Goal: Check status: Check status

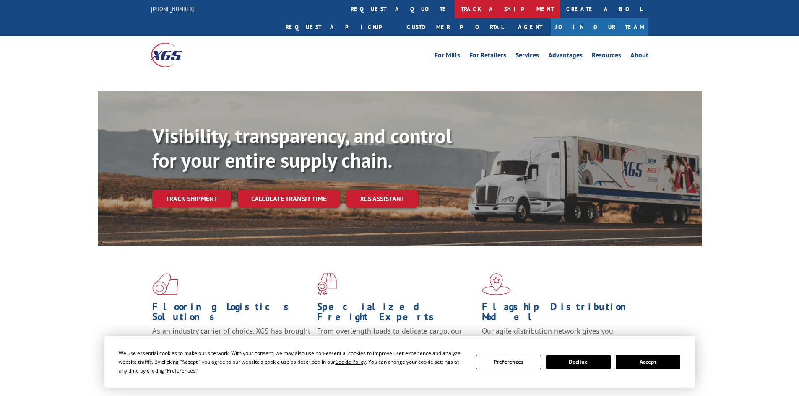
click at [455, 10] on link "track a shipment" at bounding box center [507, 9] width 105 height 18
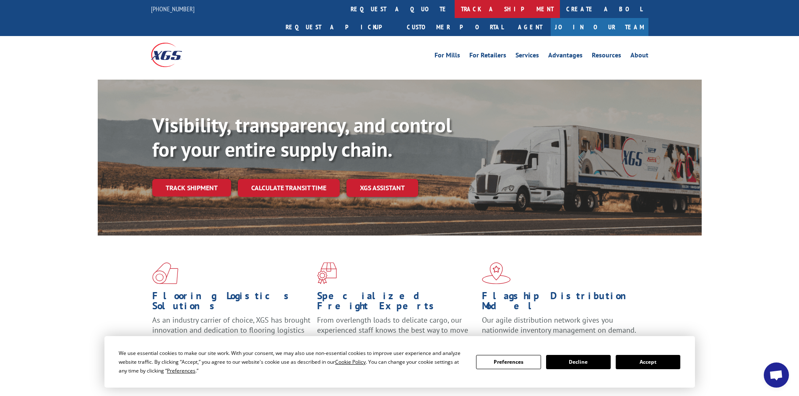
click at [455, 9] on link "track a shipment" at bounding box center [507, 9] width 105 height 18
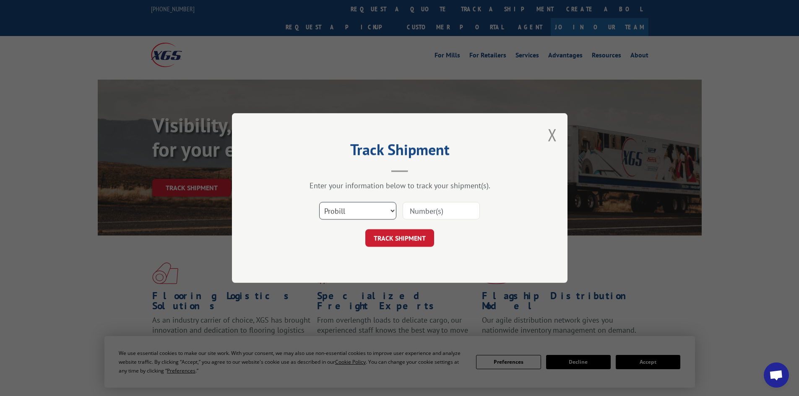
click at [353, 209] on select "Select category... Probill BOL PO" at bounding box center [357, 211] width 77 height 18
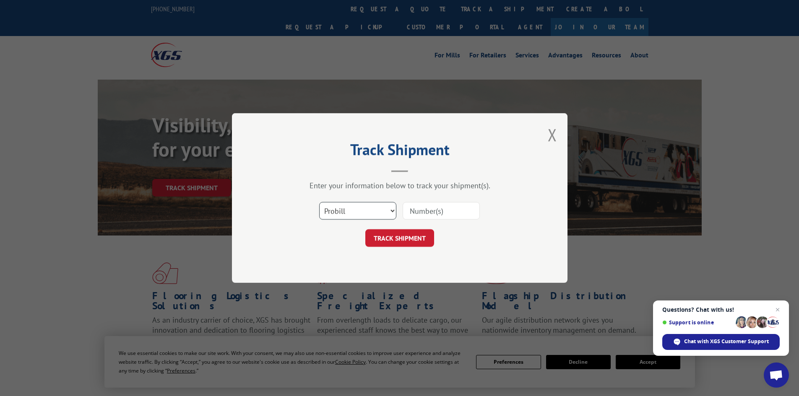
select select "bol"
click at [319, 202] on select "Select category... Probill BOL PO" at bounding box center [357, 211] width 77 height 18
click at [425, 210] on input at bounding box center [441, 211] width 77 height 18
paste input "476748"
type input "476748"
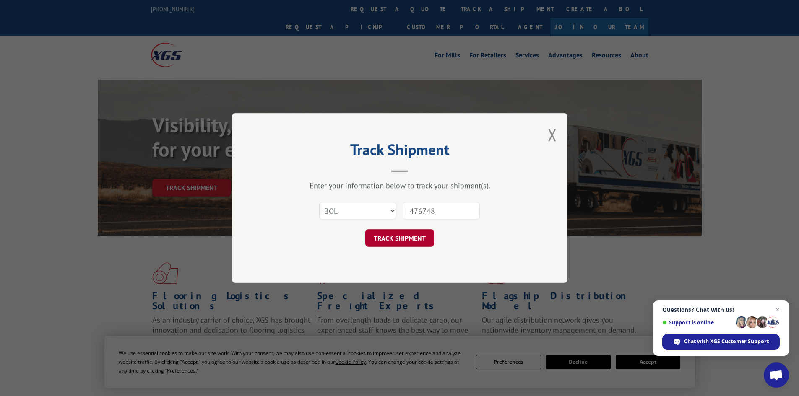
click at [388, 235] on button "TRACK SHIPMENT" at bounding box center [399, 238] width 69 height 18
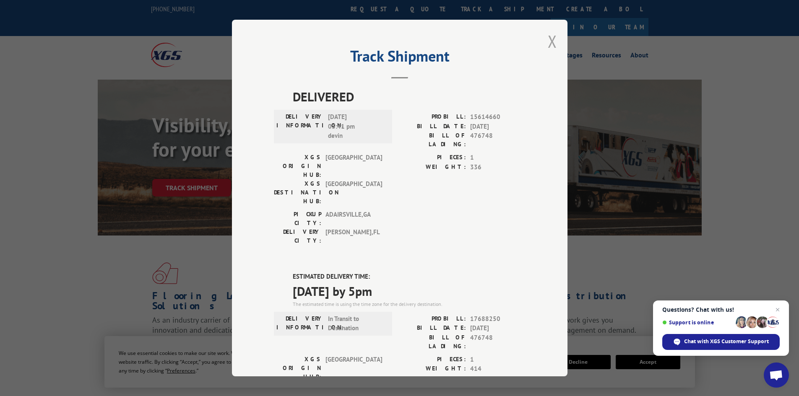
click at [550, 42] on button "Close modal" at bounding box center [552, 41] width 9 height 22
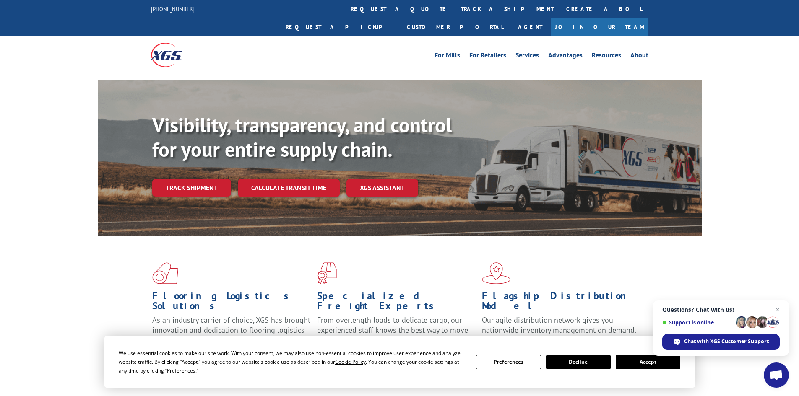
drag, startPoint x: 370, startPoint y: 8, endPoint x: 372, endPoint y: 16, distance: 8.6
click at [455, 8] on link "track a shipment" at bounding box center [507, 9] width 105 height 18
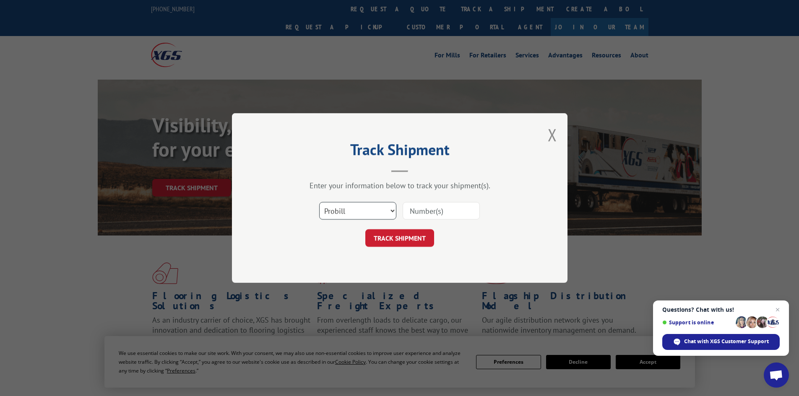
click at [363, 211] on select "Select category... Probill BOL PO" at bounding box center [357, 211] width 77 height 18
select select "bol"
click at [319, 202] on select "Select category... Probill BOL PO" at bounding box center [357, 211] width 77 height 18
click at [417, 213] on input at bounding box center [441, 211] width 77 height 18
paste input "7032212"
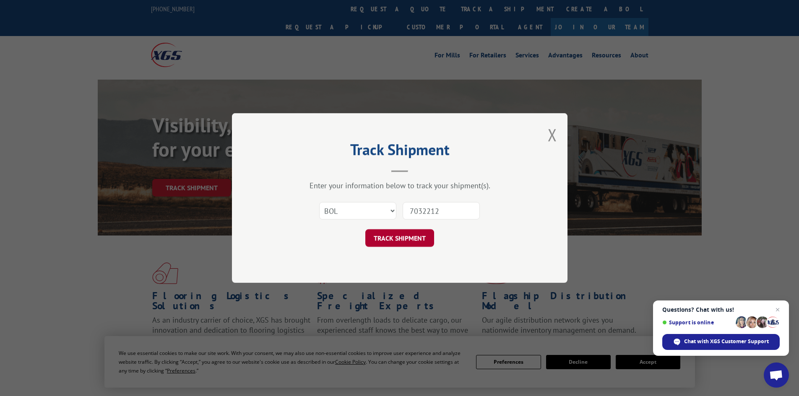
type input "7032212"
click at [400, 242] on button "TRACK SHIPMENT" at bounding box center [399, 238] width 69 height 18
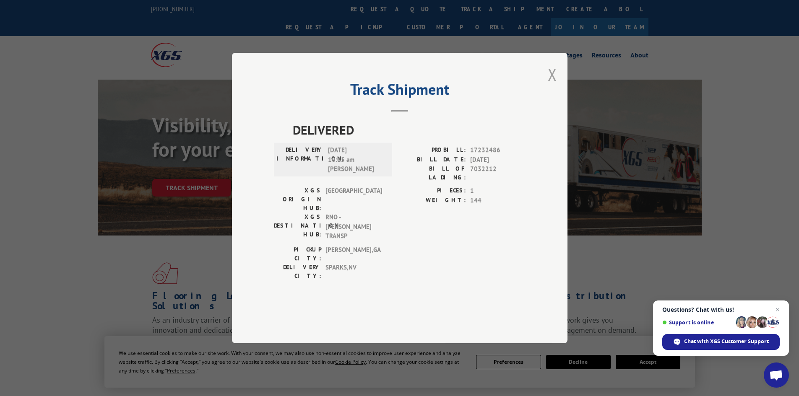
click at [554, 86] on button "Close modal" at bounding box center [552, 74] width 9 height 22
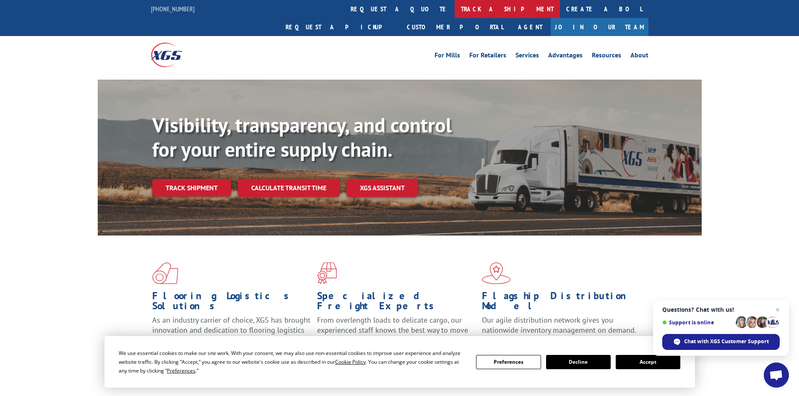
click at [455, 9] on link "track a shipment" at bounding box center [507, 9] width 105 height 18
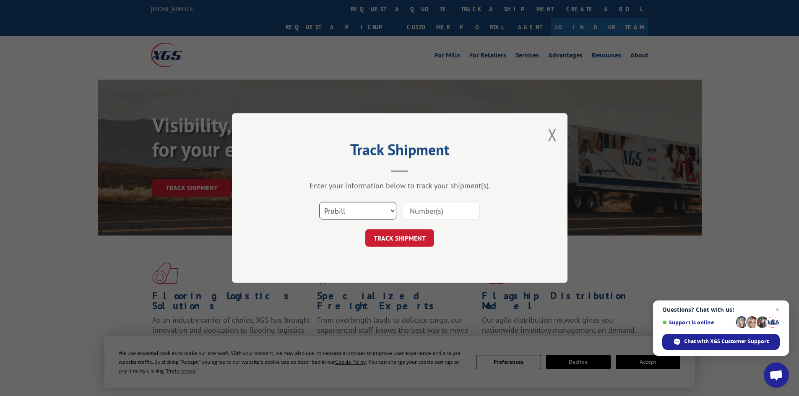
click at [357, 206] on select "Select category... Probill BOL PO" at bounding box center [357, 211] width 77 height 18
select select "bol"
click at [319, 202] on select "Select category... Probill BOL PO" at bounding box center [357, 211] width 77 height 18
click at [421, 208] on input at bounding box center [441, 211] width 77 height 18
paste input "7050679"
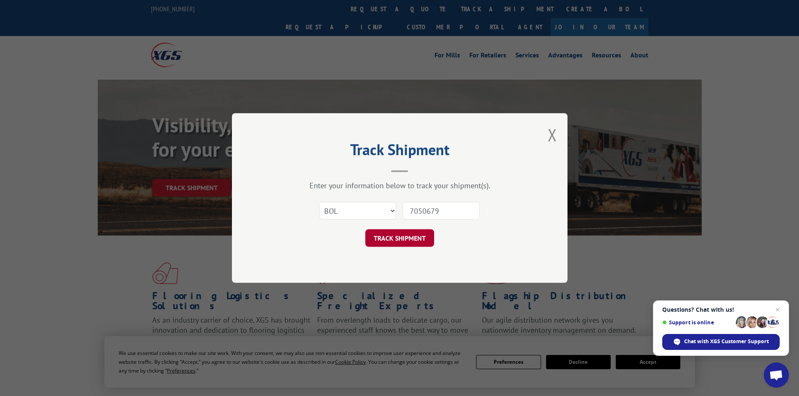
type input "7050679"
click at [409, 247] on button "TRACK SHIPMENT" at bounding box center [399, 238] width 69 height 18
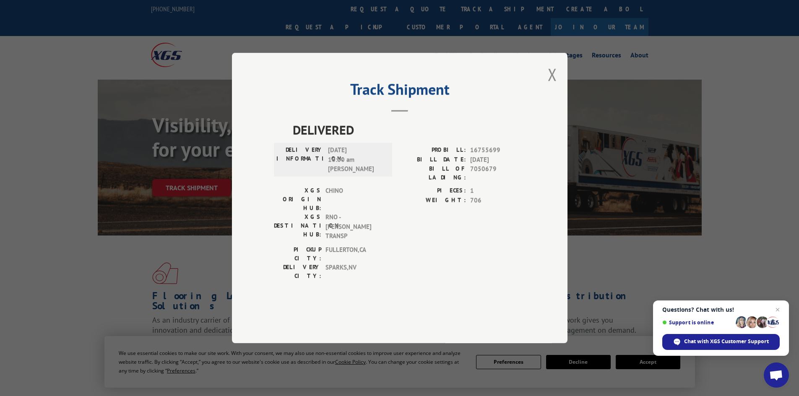
click at [224, 35] on div "Track Shipment DELIVERED DELIVERY INFORMATION: [DATE] 10:00 am BLAKE PROBILL: 1…" at bounding box center [399, 198] width 799 height 396
click at [553, 86] on button "Close modal" at bounding box center [552, 74] width 9 height 22
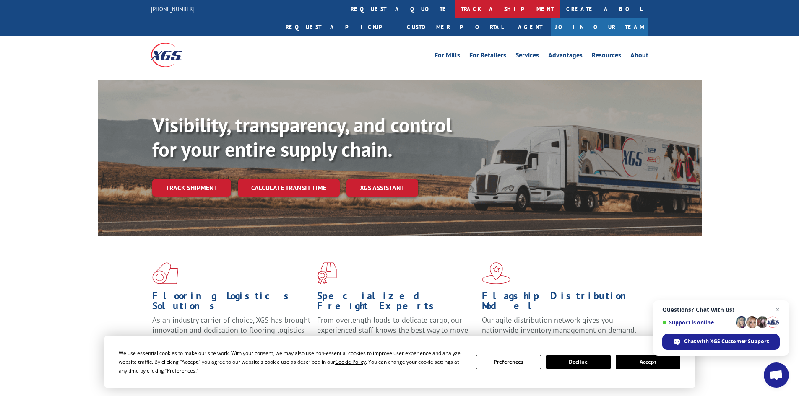
click at [455, 10] on link "track a shipment" at bounding box center [507, 9] width 105 height 18
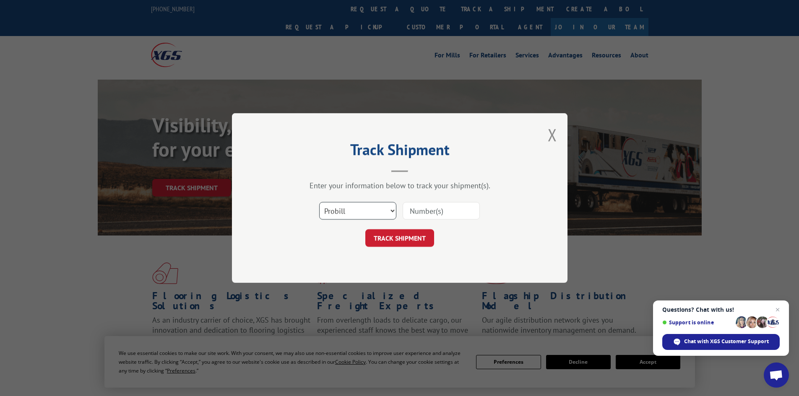
click at [347, 208] on select "Select category... Probill BOL PO" at bounding box center [357, 211] width 77 height 18
select select "bol"
click at [319, 202] on select "Select category... Probill BOL PO" at bounding box center [357, 211] width 77 height 18
click at [436, 213] on input at bounding box center [441, 211] width 77 height 18
paste input "7050678"
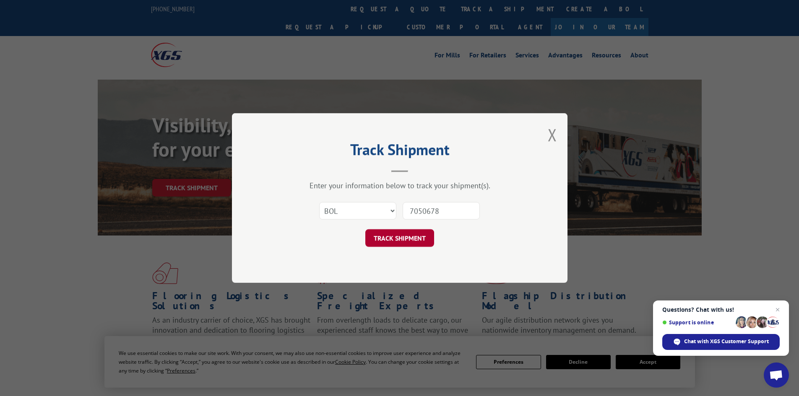
type input "7050678"
click at [396, 241] on button "TRACK SHIPMENT" at bounding box center [399, 238] width 69 height 18
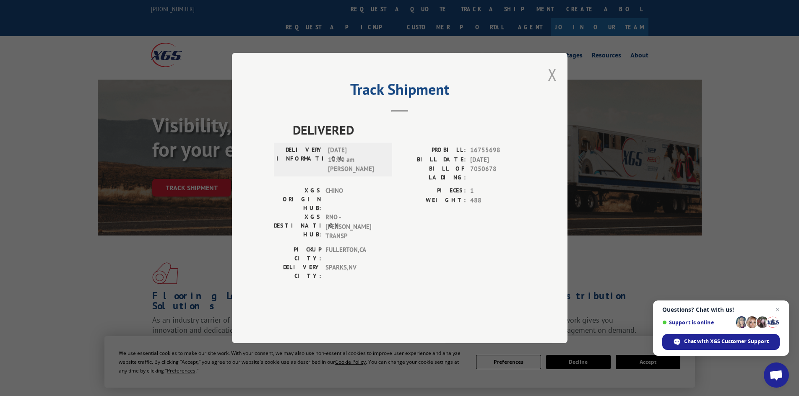
click at [552, 86] on button "Close modal" at bounding box center [552, 74] width 9 height 22
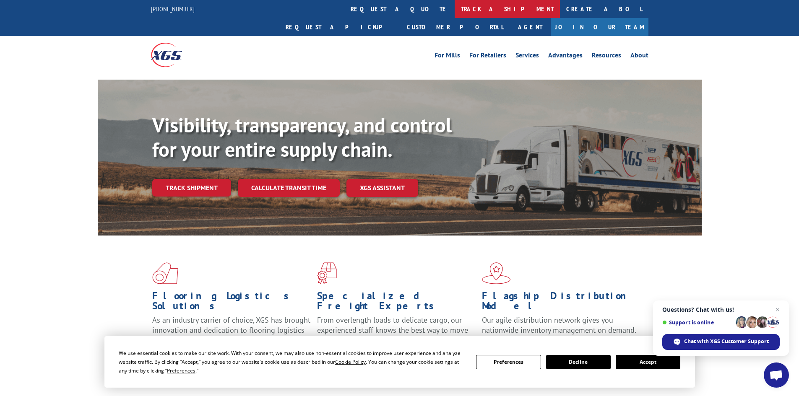
click at [455, 8] on link "track a shipment" at bounding box center [507, 9] width 105 height 18
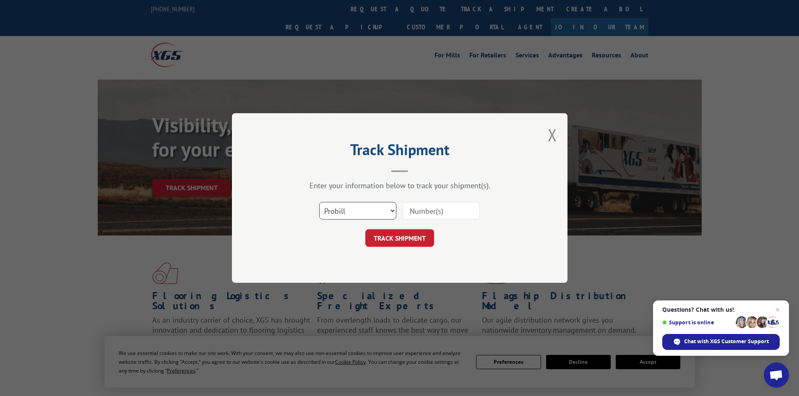
click at [355, 212] on select "Select category... Probill BOL PO" at bounding box center [357, 211] width 77 height 18
select select "bol"
click at [319, 202] on select "Select category... Probill BOL PO" at bounding box center [357, 211] width 77 height 18
click at [410, 211] on input at bounding box center [441, 211] width 77 height 18
paste input "5590532"
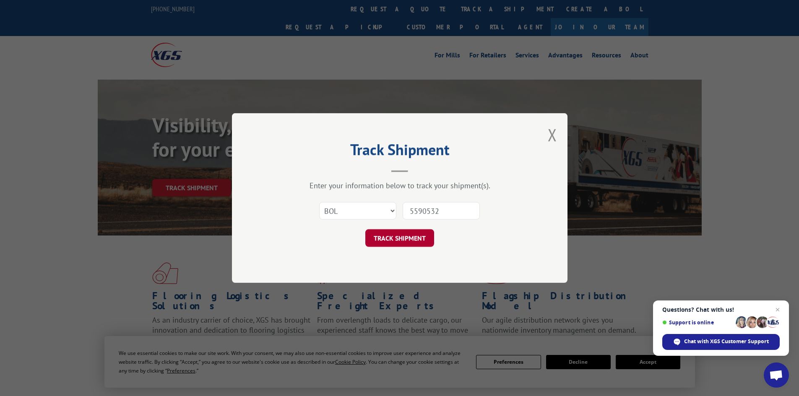
type input "5590532"
click at [399, 238] on button "TRACK SHIPMENT" at bounding box center [399, 238] width 69 height 18
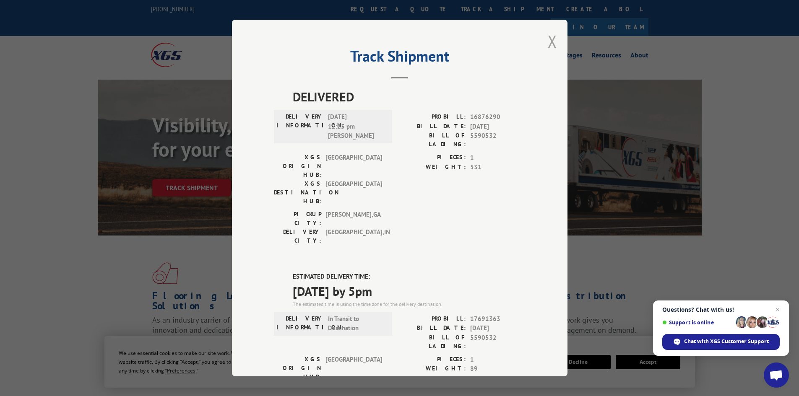
click at [548, 43] on button "Close modal" at bounding box center [552, 41] width 9 height 22
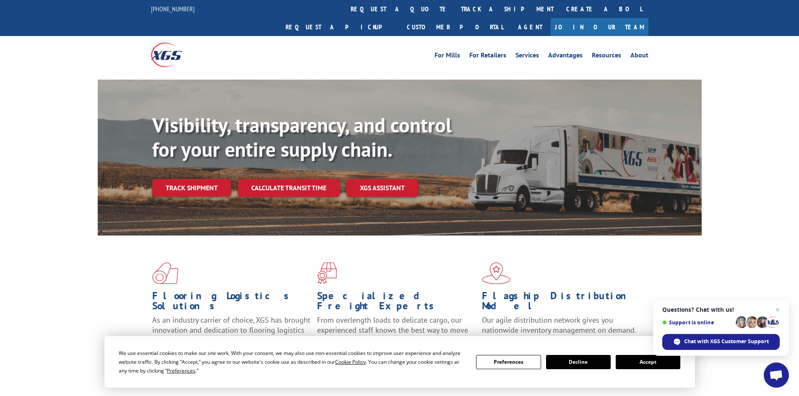
drag, startPoint x: 368, startPoint y: 9, endPoint x: 367, endPoint y: 34, distance: 25.2
click at [455, 9] on link "track a shipment" at bounding box center [507, 9] width 105 height 18
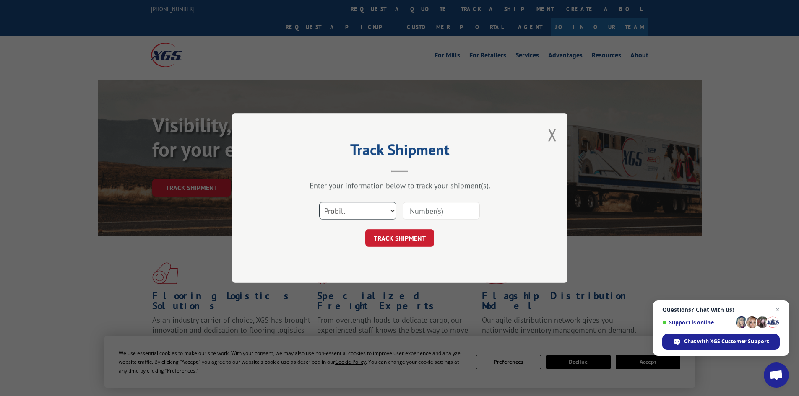
click at [359, 217] on select "Select category... Probill BOL PO" at bounding box center [357, 211] width 77 height 18
select select "bol"
click at [319, 202] on select "Select category... Probill BOL PO" at bounding box center [357, 211] width 77 height 18
click at [434, 211] on input at bounding box center [441, 211] width 77 height 18
paste input "5618796"
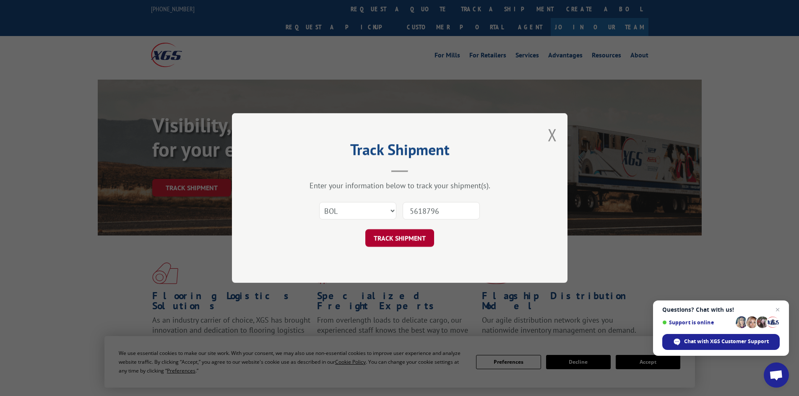
type input "5618796"
click at [400, 237] on button "TRACK SHIPMENT" at bounding box center [399, 238] width 69 height 18
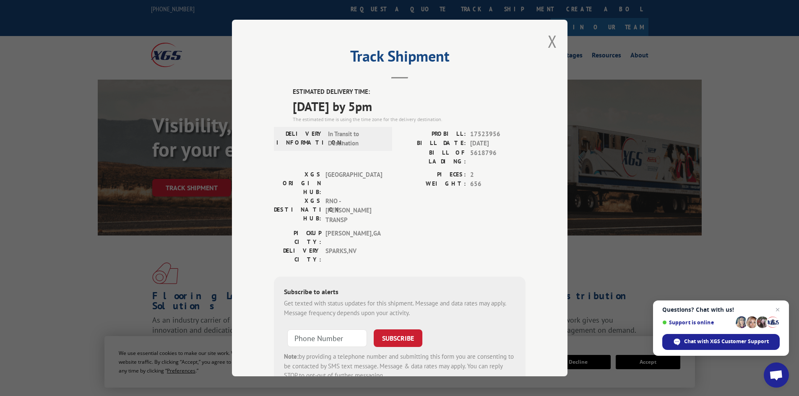
click at [212, 51] on div "Track Shipment ESTIMATED DELIVERY TIME: [DATE] by 5pm The estimated time is usi…" at bounding box center [399, 198] width 799 height 396
